Goal: Task Accomplishment & Management: Manage account settings

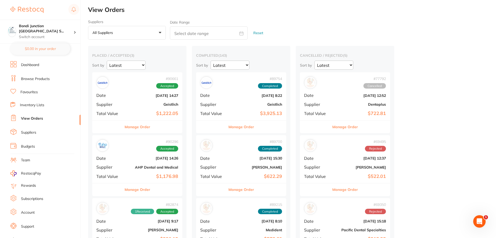
click at [134, 128] on button "Manage Order" at bounding box center [138, 127] width 26 height 12
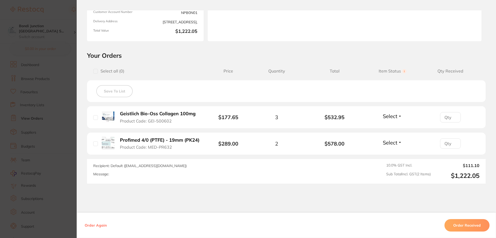
scroll to position [78, 0]
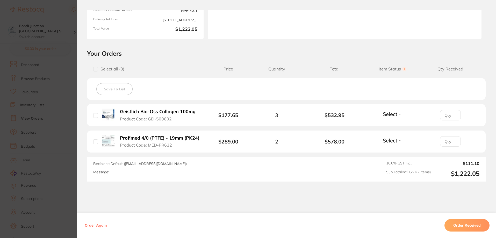
click at [468, 222] on button "Order Received" at bounding box center [467, 225] width 45 height 12
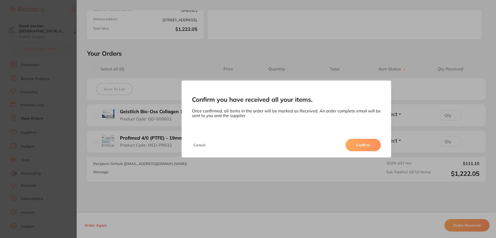
click at [358, 145] on button "Confirm" at bounding box center [363, 145] width 35 height 12
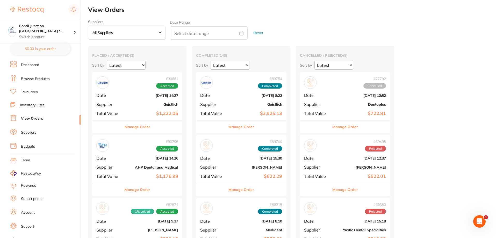
click at [147, 191] on button "Manage Order" at bounding box center [138, 190] width 26 height 12
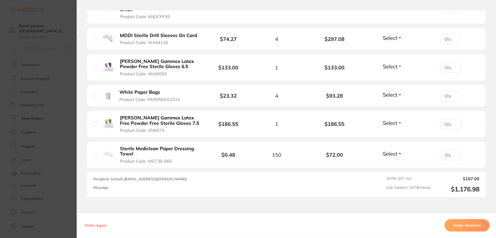
scroll to position [259, 0]
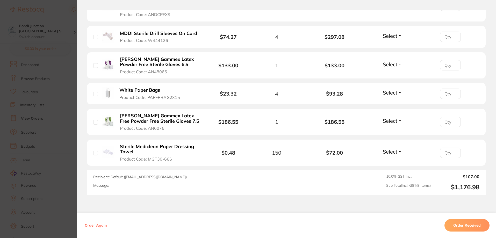
click at [477, 223] on button "Order Received" at bounding box center [467, 225] width 45 height 12
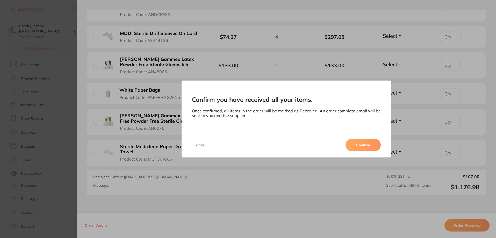
click at [356, 145] on button "Confirm" at bounding box center [363, 145] width 35 height 12
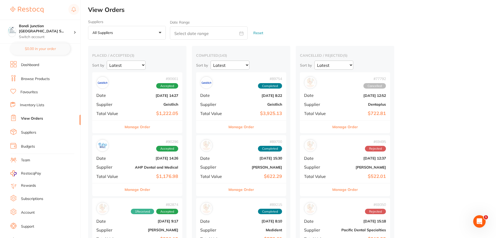
click at [146, 192] on button "Manage Order" at bounding box center [138, 190] width 26 height 12
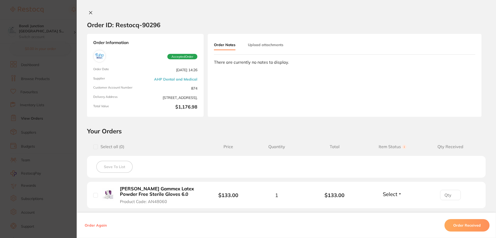
click at [89, 13] on icon at bounding box center [90, 12] width 3 height 3
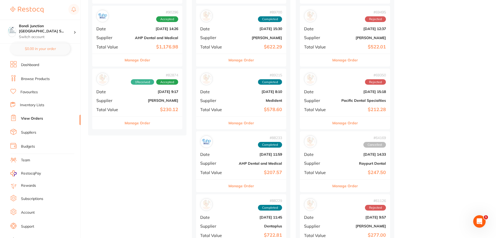
scroll to position [78, 0]
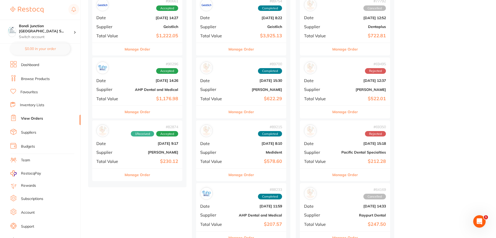
click at [137, 111] on button "Manage Order" at bounding box center [138, 112] width 26 height 12
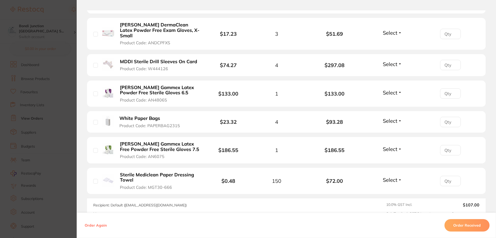
scroll to position [231, 0]
click at [475, 224] on button "Order Received" at bounding box center [467, 225] width 45 height 12
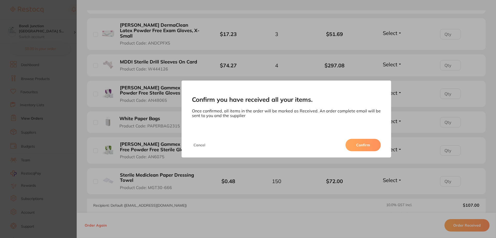
click at [363, 147] on button "Confirm" at bounding box center [363, 145] width 35 height 12
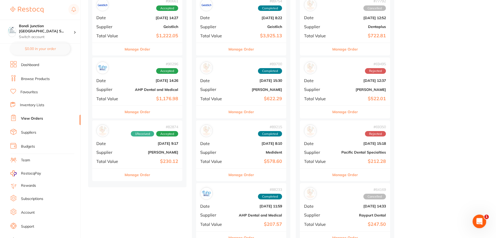
click at [478, 221] on icon "Open Intercom Messenger" at bounding box center [479, 221] width 9 height 9
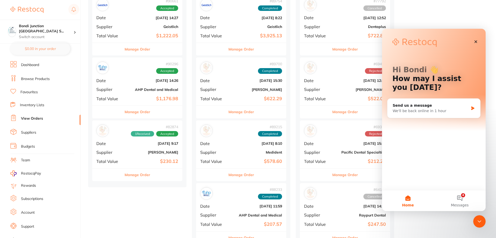
click at [477, 41] on icon "Close" at bounding box center [476, 42] width 4 height 4
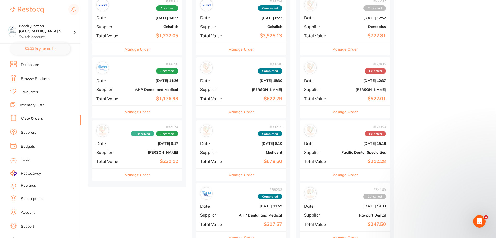
click at [145, 112] on button "Manage Order" at bounding box center [138, 112] width 26 height 12
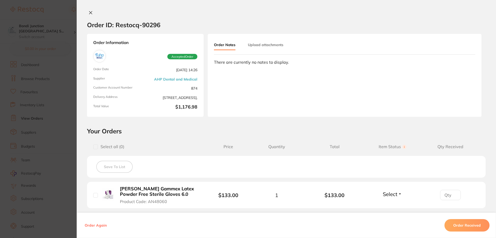
click at [457, 224] on button "Order Received" at bounding box center [467, 225] width 45 height 12
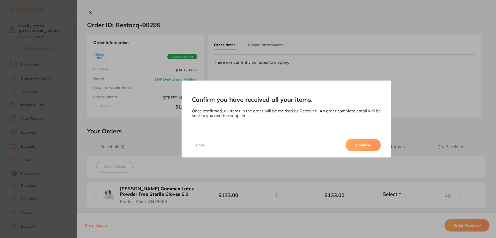
click at [361, 147] on button "Confirm" at bounding box center [363, 145] width 35 height 12
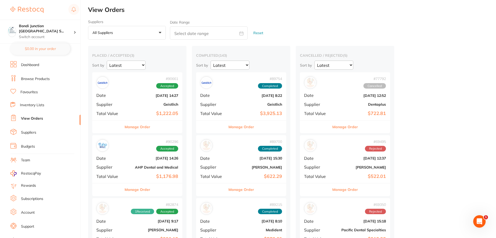
click at [146, 129] on button "Manage Order" at bounding box center [138, 127] width 26 height 12
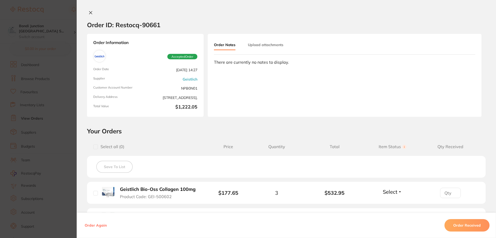
click at [91, 12] on icon at bounding box center [91, 13] width 4 height 4
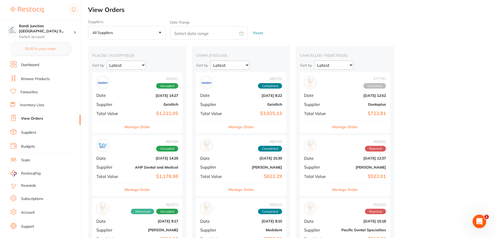
click at [484, 221] on div "Open Intercom Messenger" at bounding box center [478, 220] width 17 height 17
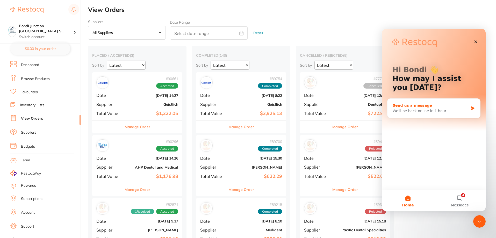
click at [403, 103] on div "Send us a message" at bounding box center [431, 105] width 76 height 5
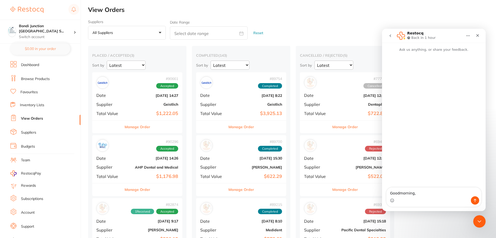
click at [397, 192] on textarea "Goodmorning," at bounding box center [434, 192] width 95 height 9
click at [417, 193] on textarea "Goodmorning," at bounding box center [434, 192] width 95 height 9
click at [434, 192] on textarea "Good morning, orders, 90661 and 90296 we have received, I've just clicked" at bounding box center [434, 189] width 95 height 14
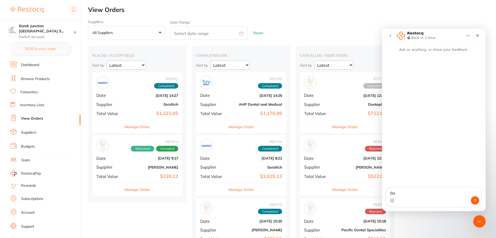
type textarea "G"
click at [140, 126] on button "Manage Order" at bounding box center [138, 127] width 26 height 12
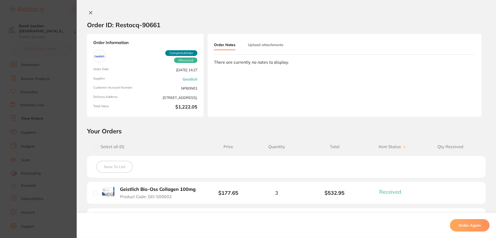
click at [89, 12] on icon at bounding box center [91, 13] width 4 height 4
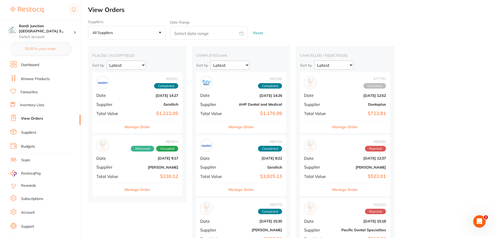
click at [144, 190] on button "Manage Order" at bounding box center [138, 190] width 26 height 12
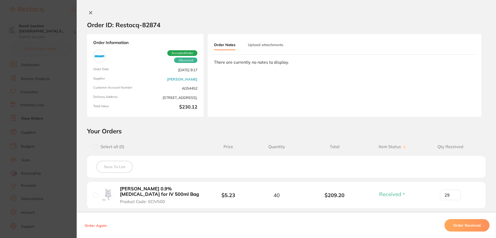
click at [89, 11] on icon at bounding box center [91, 13] width 4 height 4
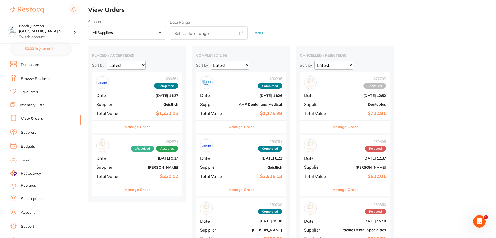
click at [38, 80] on link "Browse Products" at bounding box center [35, 78] width 29 height 5
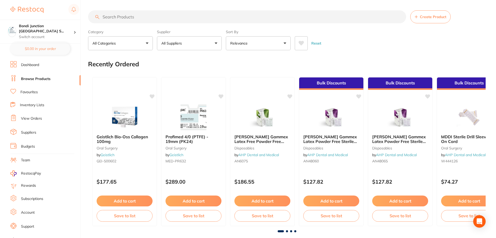
click at [133, 18] on input "search" at bounding box center [247, 16] width 318 height 13
type input "500ml saline bags"
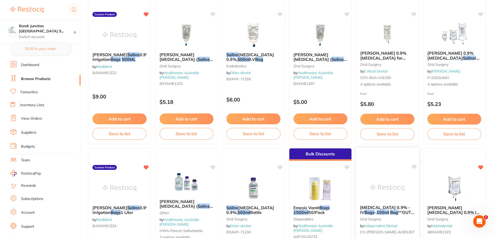
scroll to position [78, 0]
